Goal: Check status: Check status

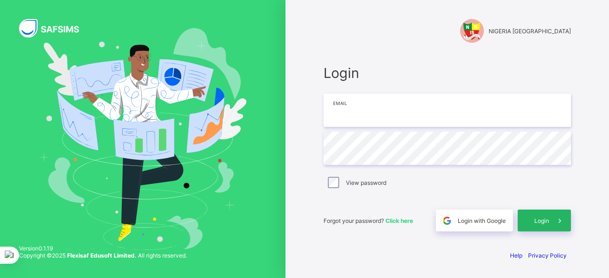
type input "**********"
click at [546, 221] on span "Login" at bounding box center [541, 220] width 15 height 7
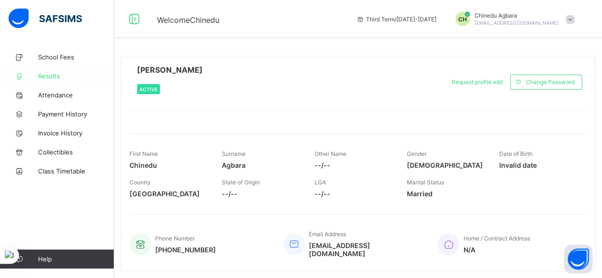
click at [59, 73] on span "Results" at bounding box center [76, 76] width 76 height 8
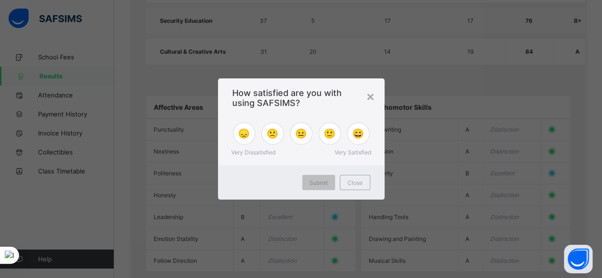
scroll to position [1104, 0]
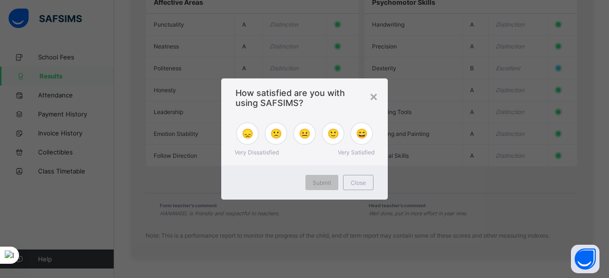
drag, startPoint x: 602, startPoint y: 37, endPoint x: 606, endPoint y: 228, distance: 191.2
click at [372, 96] on div "×" at bounding box center [373, 96] width 9 height 16
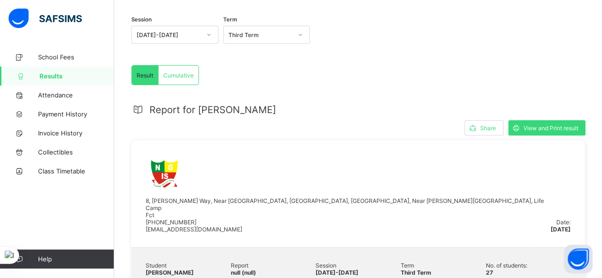
scroll to position [95, 0]
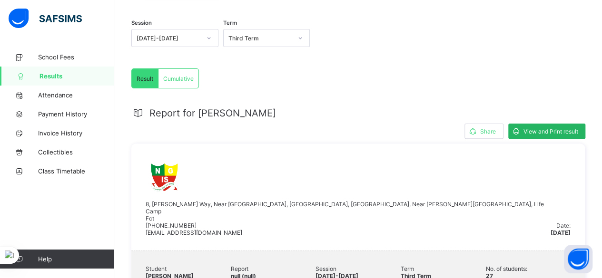
click at [552, 131] on span "View and Print result" at bounding box center [550, 131] width 55 height 7
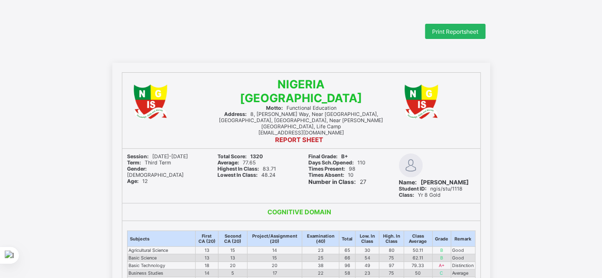
click at [443, 31] on span "Print Reportsheet" at bounding box center [455, 31] width 46 height 7
